Goal: Check status: Check status

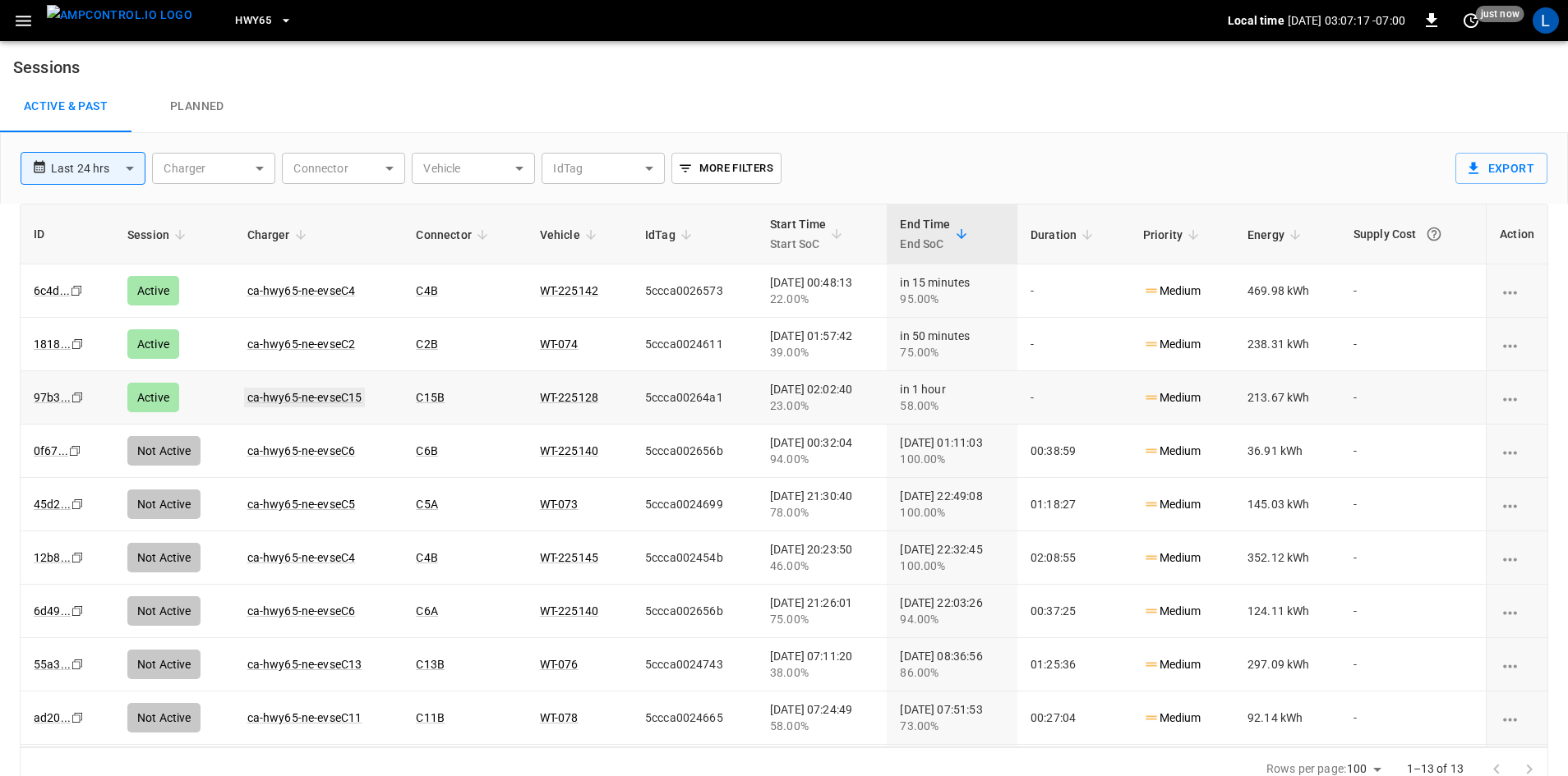
click at [337, 402] on link "ca-hwy65-ne-evseC15" at bounding box center [305, 398] width 122 height 20
click at [315, 347] on link "ca-hwy65-ne-evseC2" at bounding box center [302, 345] width 115 height 20
